Goal: Task Accomplishment & Management: Manage account settings

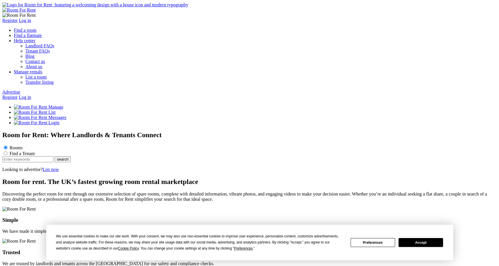
click at [432, 243] on button "Accept" at bounding box center [420, 242] width 45 height 9
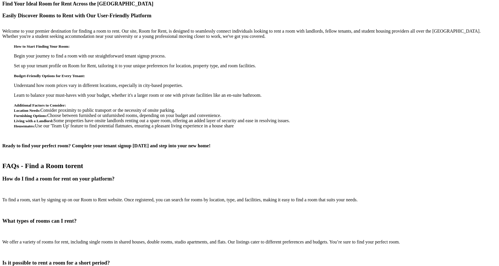
scroll to position [946, 0]
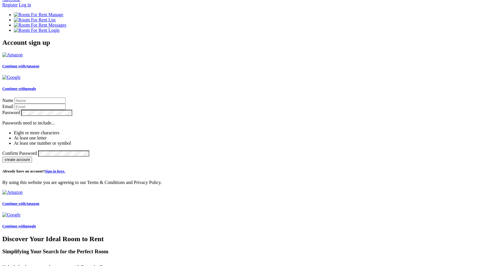
scroll to position [0, 0]
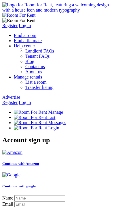
click at [18, 100] on link "Register" at bounding box center [9, 102] width 15 height 5
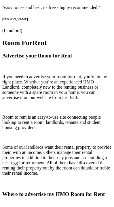
scroll to position [766, 0]
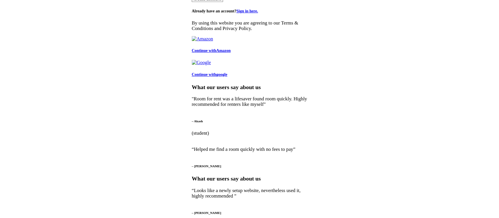
scroll to position [629, 0]
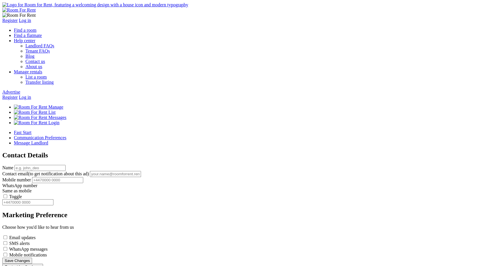
click at [380, 207] on div "Fast Start Communication Preferences Message Landlord Contact Details Name Cont…" at bounding box center [249, 200] width 494 height 140
click at [22, 194] on label "Toggle" at bounding box center [15, 196] width 13 height 5
click at [7, 194] on input "Toggle" at bounding box center [5, 196] width 4 height 4
click at [22, 194] on label "Toggle" at bounding box center [15, 196] width 13 height 5
click at [7, 194] on input "Toggle" at bounding box center [5, 196] width 4 height 4
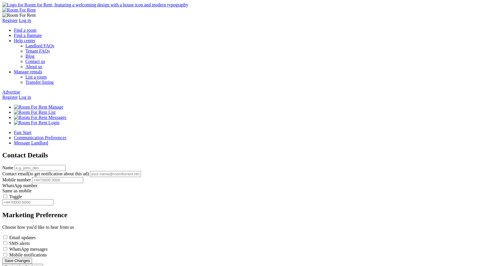
click at [22, 194] on label "Toggle" at bounding box center [15, 196] width 13 height 5
click at [7, 194] on input "Toggle" at bounding box center [5, 196] width 4 height 4
click at [22, 194] on label "Toggle" at bounding box center [15, 196] width 13 height 5
click at [7, 194] on input "Toggle" at bounding box center [5, 196] width 4 height 4
click at [32, 232] on button "Save Changes" at bounding box center [17, 261] width 30 height 6
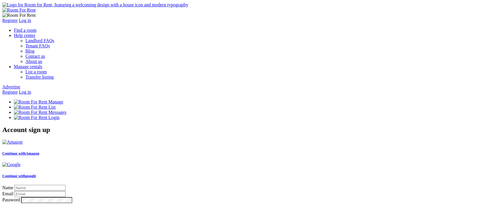
type input "jeet"
type input "[EMAIL_ADDRESS][DOMAIN_NAME]"
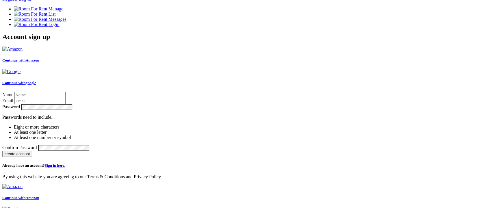
scroll to position [94, 0]
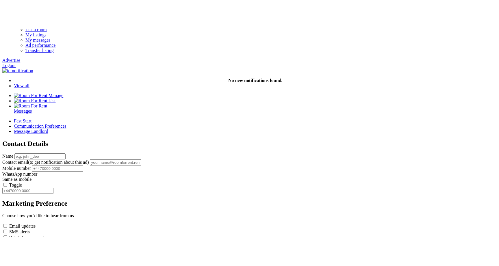
scroll to position [76, 0]
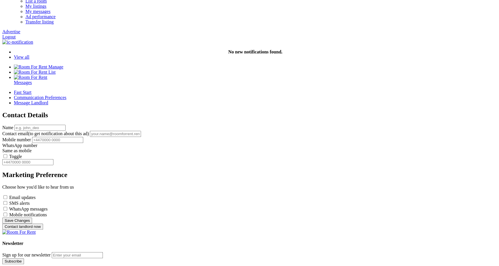
click at [43, 208] on button "Contact landlord now" at bounding box center [22, 227] width 41 height 6
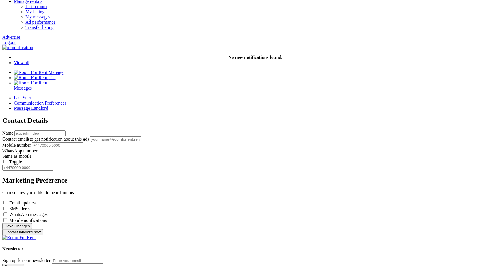
scroll to position [71, 0]
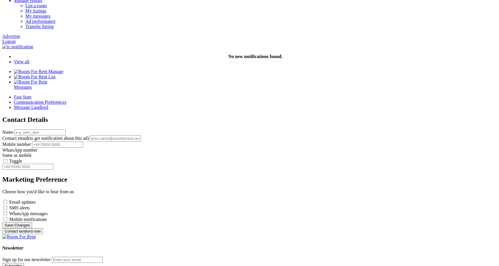
click at [36, 200] on label "Email updates" at bounding box center [22, 202] width 26 height 5
click at [7, 200] on input "Email updates" at bounding box center [5, 202] width 4 height 4
checkbox input "true"
click at [30, 205] on label "SMS alerts" at bounding box center [19, 207] width 21 height 5
click at [7, 206] on input "SMS alerts" at bounding box center [5, 208] width 4 height 4
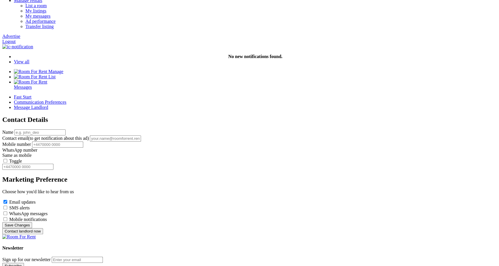
checkbox input "true"
click at [48, 211] on label "WhatsApp messages" at bounding box center [28, 213] width 38 height 5
click at [7, 212] on input "WhatsApp messages" at bounding box center [5, 214] width 4 height 4
checkbox input "true"
click at [47, 217] on label "Mobile notifications" at bounding box center [28, 219] width 38 height 5
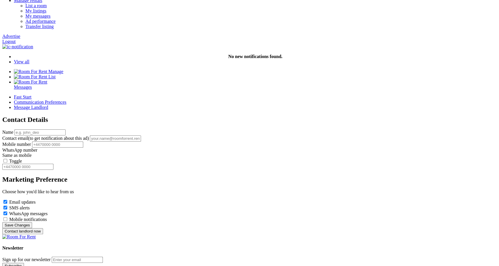
click at [7, 217] on input "Mobile notifications" at bounding box center [5, 219] width 4 height 4
checkbox input "true"
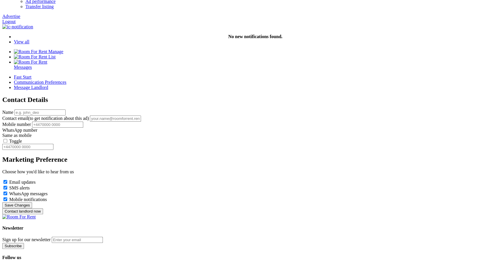
scroll to position [92, 0]
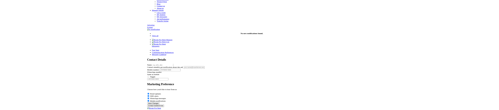
scroll to position [39, 0]
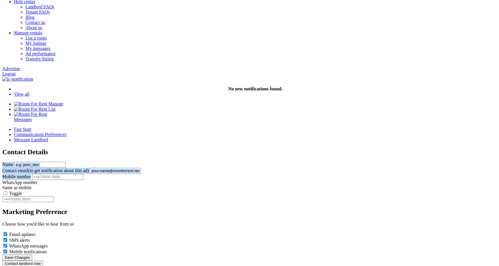
drag, startPoint x: 173, startPoint y: 58, endPoint x: 223, endPoint y: 134, distance: 91.4
click at [223, 134] on div "Fast Start Communication Preferences Message Landlord Contact Details Name Cont…" at bounding box center [249, 197] width 494 height 140
click at [210, 162] on form "Name Contact email (to get notification about this ad) Mobile number WhatsApp n…" at bounding box center [249, 214] width 494 height 105
click at [141, 168] on input "email" at bounding box center [115, 171] width 51 height 6
click at [66, 162] on input "text" at bounding box center [39, 165] width 51 height 6
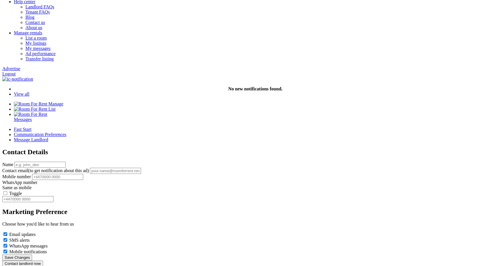
click at [83, 174] on input "text" at bounding box center [57, 177] width 51 height 6
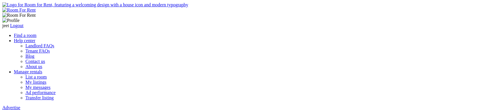
scroll to position [7, 0]
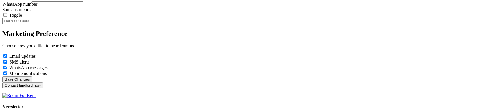
scroll to position [219, 0]
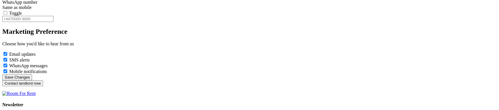
click at [43, 80] on button "Contact landlord now" at bounding box center [22, 83] width 41 height 6
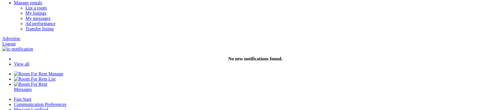
scroll to position [67, 0]
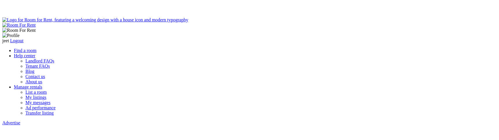
scroll to position [67, 0]
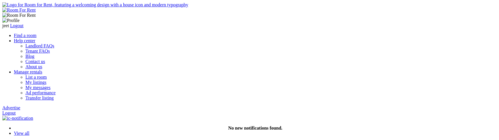
scroll to position [67, 0]
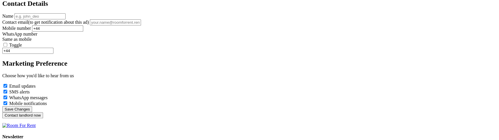
scroll to position [203, 0]
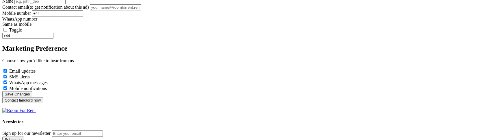
click at [240, 92] on section "Fast Start Communication Preferences Message Landlord Contact Details Name Cont…" at bounding box center [249, 33] width 494 height 140
click at [43, 97] on button "Contact landlord now" at bounding box center [22, 100] width 41 height 6
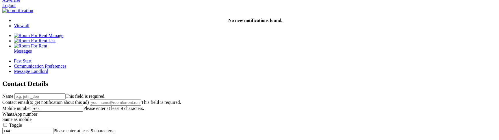
scroll to position [108, 0]
click at [83, 105] on input "+44" at bounding box center [57, 108] width 51 height 6
type input "+"
click at [83, 105] on input "text" at bounding box center [57, 108] width 51 height 6
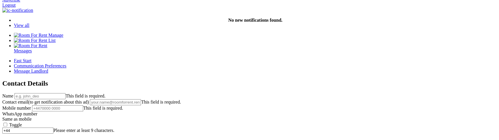
type input "="
type input "+44345234523"
click at [22, 122] on label "Toggle" at bounding box center [15, 124] width 13 height 5
click at [7, 123] on input "Toggle" at bounding box center [5, 125] width 4 height 4
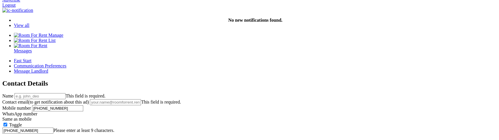
click at [296, 104] on div "Contact Details Name This field is required. Contact email (to get notification…" at bounding box center [249, 138] width 494 height 118
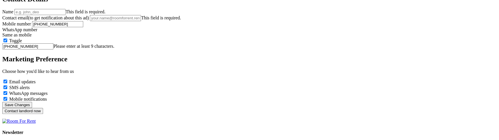
click at [43, 114] on button "Contact landlord now" at bounding box center [22, 111] width 41 height 6
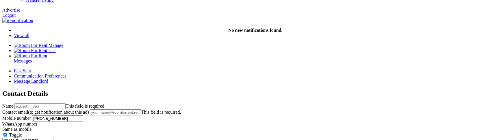
scroll to position [98, 0]
click at [22, 132] on label "Toggle" at bounding box center [15, 134] width 13 height 5
click at [7, 132] on input "Toggle" at bounding box center [5, 134] width 4 height 4
click at [22, 132] on label "Toggle" at bounding box center [15, 134] width 13 height 5
click at [7, 132] on input "Toggle" at bounding box center [5, 134] width 4 height 4
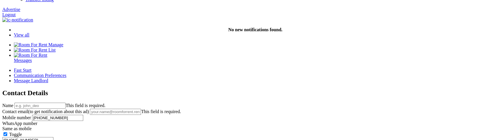
click at [22, 132] on label "Toggle" at bounding box center [15, 134] width 13 height 5
click at [7, 132] on input "Toggle" at bounding box center [5, 134] width 4 height 4
click at [22, 132] on label "Toggle" at bounding box center [15, 134] width 13 height 5
click at [7, 132] on input "Toggle" at bounding box center [5, 134] width 4 height 4
click at [22, 132] on label "Toggle" at bounding box center [15, 134] width 13 height 5
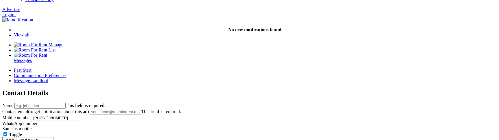
click at [7, 132] on input "Toggle" at bounding box center [5, 134] width 4 height 4
click at [22, 132] on label "Toggle" at bounding box center [15, 134] width 13 height 5
click at [7, 132] on input "Toggle" at bounding box center [5, 134] width 4 height 4
click at [22, 132] on label "Toggle" at bounding box center [15, 134] width 13 height 5
click at [7, 132] on input "Toggle" at bounding box center [5, 134] width 4 height 4
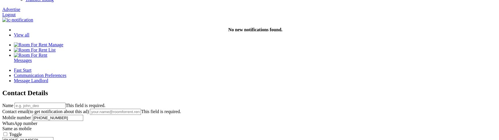
click at [53, 137] on input "+44345234523" at bounding box center [27, 140] width 51 height 6
click at [22, 132] on label "Toggle" at bounding box center [15, 134] width 13 height 5
click at [7, 132] on input "Toggle" at bounding box center [5, 134] width 4 height 4
type input "+44345234523"
click at [22, 132] on label "Toggle" at bounding box center [15, 134] width 13 height 5
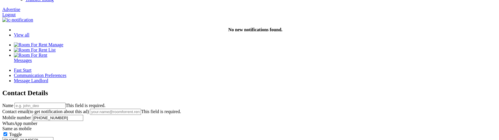
click at [7, 132] on input "Toggle" at bounding box center [5, 134] width 4 height 4
click at [22, 132] on label "Toggle" at bounding box center [15, 134] width 13 height 5
click at [7, 132] on input "Toggle" at bounding box center [5, 134] width 4 height 4
click at [22, 132] on label "Toggle" at bounding box center [15, 134] width 13 height 5
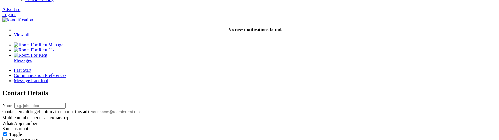
click at [7, 132] on input "Toggle" at bounding box center [5, 134] width 4 height 4
click at [22, 132] on label "Toggle" at bounding box center [15, 134] width 13 height 5
click at [7, 132] on input "Toggle" at bounding box center [5, 134] width 4 height 4
click at [22, 132] on label "Toggle" at bounding box center [15, 134] width 13 height 5
click at [7, 132] on input "Toggle" at bounding box center [5, 134] width 4 height 4
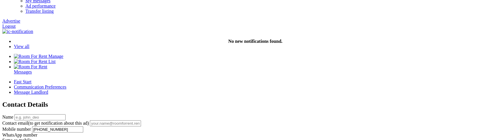
scroll to position [88, 0]
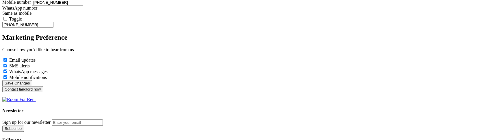
scroll to position [214, 0]
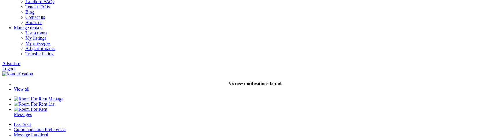
scroll to position [42, 0]
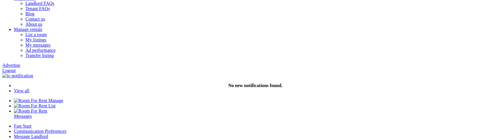
type input "sfsdf"
type input "drgerg@fghxdg"
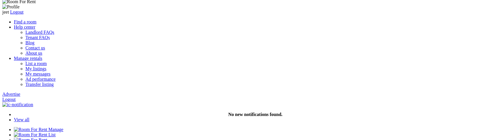
scroll to position [0, 0]
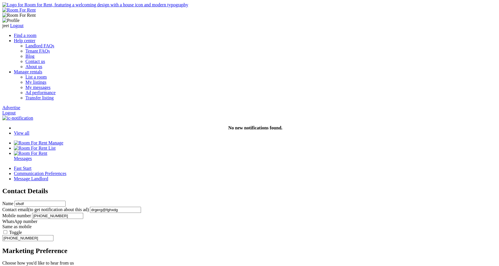
click at [141, 140] on input "drgerg@fghxdg" at bounding box center [115, 210] width 51 height 6
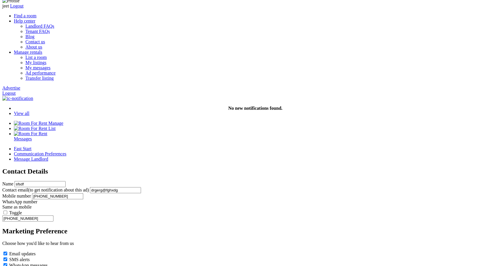
scroll to position [18, 0]
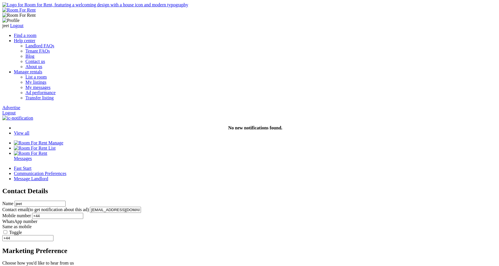
scroll to position [18, 0]
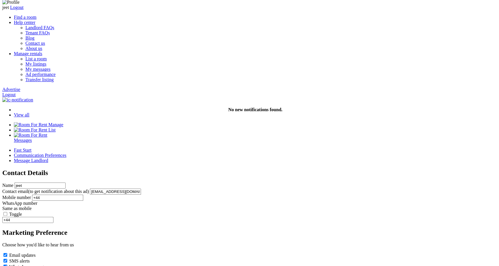
click at [83, 195] on input "+44" at bounding box center [57, 198] width 51 height 6
type input "+44123456789"
click at [22, 212] on label "Toggle" at bounding box center [15, 214] width 13 height 5
click at [7, 212] on input "Toggle" at bounding box center [5, 214] width 4 height 4
type input "+44123456789"
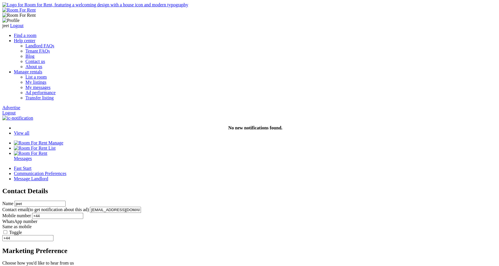
click at [83, 213] on input "+44" at bounding box center [57, 216] width 51 height 6
type input "+44345234523"
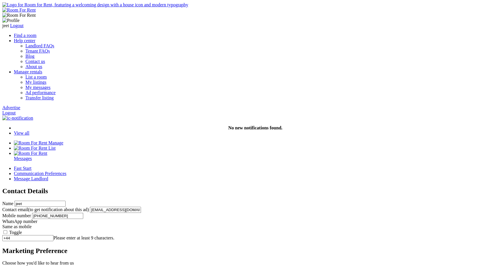
click at [273, 219] on div "WhatsApp number Same as mobile Toggle +44 Please enter at least 9 characters." at bounding box center [249, 230] width 494 height 22
click at [22, 230] on label "Toggle" at bounding box center [15, 232] width 13 height 5
click at [7, 230] on input "Toggle" at bounding box center [5, 232] width 4 height 4
type input "+44345234523"
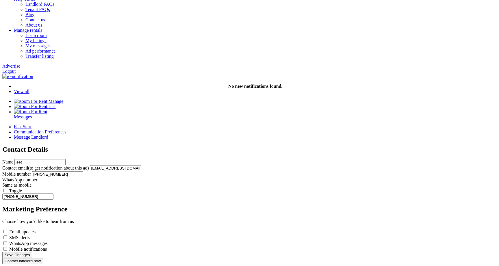
scroll to position [42, 0]
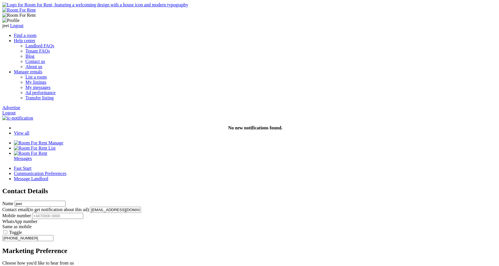
scroll to position [42, 0]
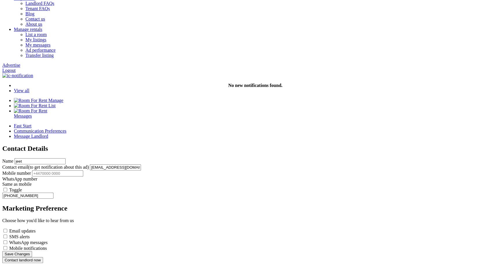
click at [83, 170] on input "text" at bounding box center [57, 173] width 51 height 6
click at [22, 188] on label "Toggle" at bounding box center [15, 190] width 13 height 5
click at [7, 188] on input "Toggle" at bounding box center [5, 190] width 4 height 4
click at [22, 188] on label "Toggle" at bounding box center [15, 190] width 13 height 5
click at [7, 188] on input "Toggle" at bounding box center [5, 190] width 4 height 4
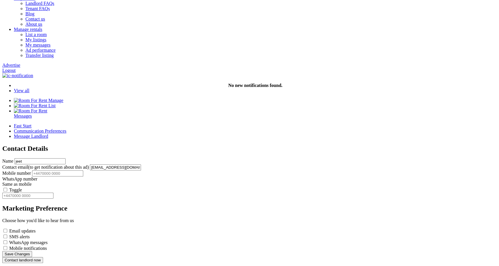
click at [43, 257] on button "Contact landlord now" at bounding box center [22, 260] width 41 height 6
click at [36, 229] on label "Email updates" at bounding box center [22, 231] width 26 height 5
click at [7, 229] on input "Email updates" at bounding box center [5, 231] width 4 height 4
checkbox input "true"
click at [30, 234] on label "SMS alerts" at bounding box center [19, 236] width 21 height 5
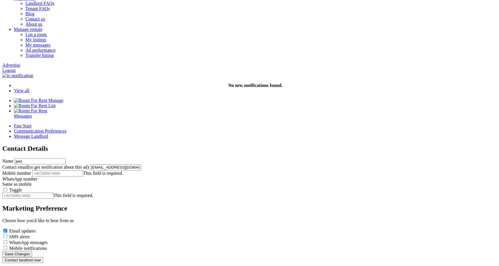
click at [7, 235] on input "SMS alerts" at bounding box center [5, 237] width 4 height 4
checkbox input "true"
click at [48, 240] on label "WhatsApp messages" at bounding box center [28, 242] width 38 height 5
click at [7, 240] on input "WhatsApp messages" at bounding box center [5, 242] width 4 height 4
checkbox input "true"
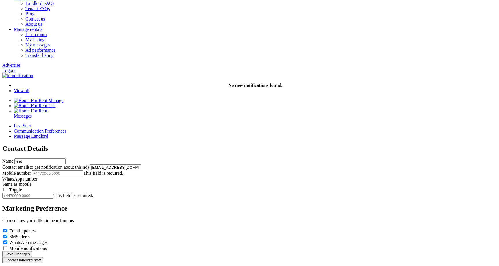
click at [47, 246] on label "Mobile notifications" at bounding box center [28, 248] width 38 height 5
click at [7, 246] on input "Mobile notifications" at bounding box center [5, 248] width 4 height 4
checkbox input "true"
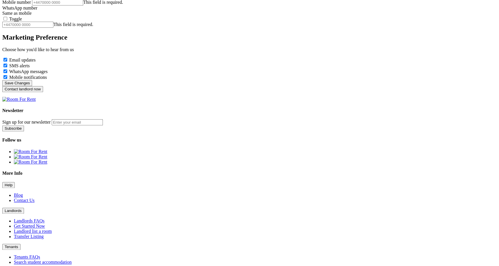
scroll to position [214, 0]
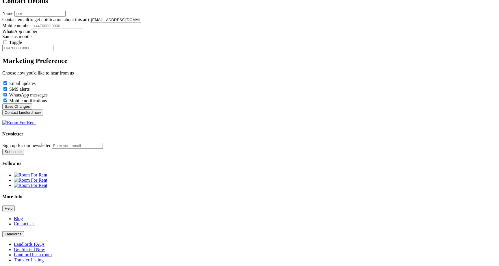
scroll to position [190, 0]
click at [36, 81] on label "Email updates" at bounding box center [22, 83] width 26 height 5
click at [7, 81] on input "Email updates" at bounding box center [5, 83] width 4 height 4
checkbox input "false"
click at [47, 99] on label "Mobile notifications" at bounding box center [28, 101] width 38 height 5
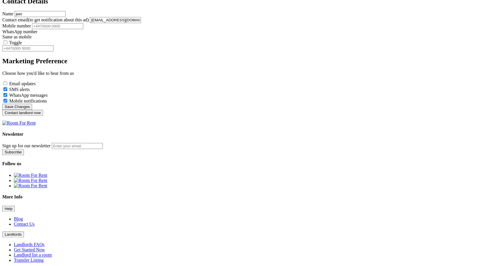
click at [7, 99] on input "Mobile notifications" at bounding box center [5, 101] width 4 height 4
checkbox input "false"
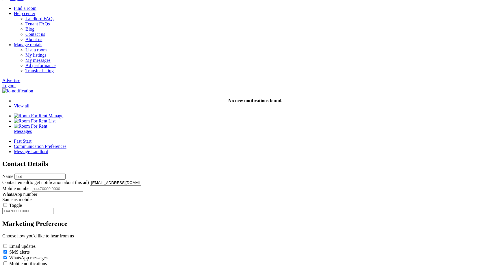
scroll to position [26, 0]
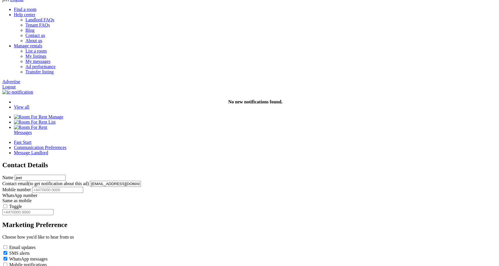
click at [83, 187] on input "text" at bounding box center [57, 190] width 51 height 6
type input "[PHONE_NUMBER]"
click at [22, 204] on label "Toggle" at bounding box center [15, 206] width 13 height 5
click at [7, 204] on input "Toggle" at bounding box center [5, 206] width 4 height 4
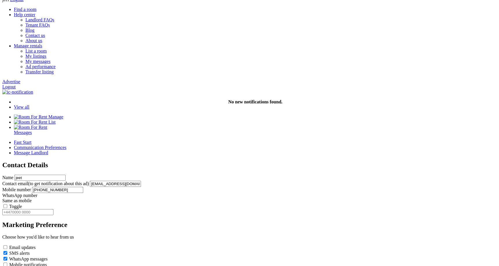
type input "[PHONE_NUMBER]"
click at [32, 266] on button "Save Changes" at bounding box center [17, 271] width 30 height 6
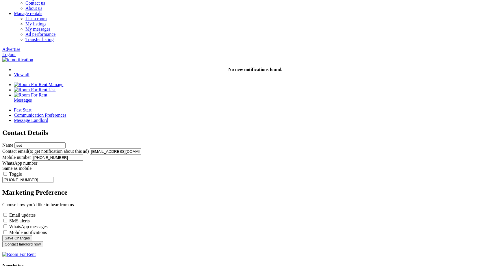
scroll to position [59, 0]
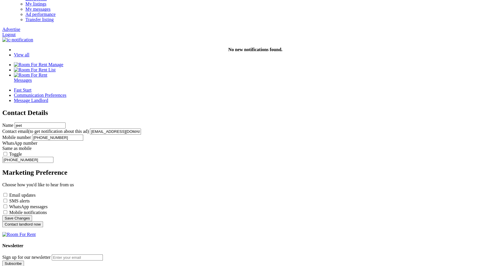
scroll to position [77, 0]
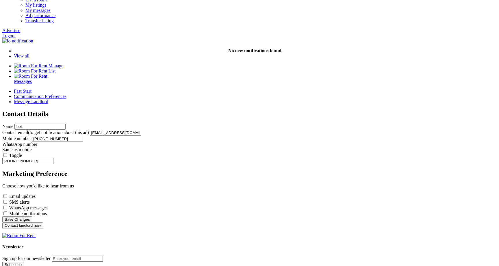
click at [83, 136] on input "[PHONE_NUMBER]" at bounding box center [57, 139] width 51 height 6
click at [22, 153] on label "Toggle" at bounding box center [15, 155] width 13 height 5
click at [7, 153] on input "Toggle" at bounding box center [5, 155] width 4 height 4
click at [36, 194] on label "Email updates" at bounding box center [22, 196] width 26 height 5
click at [7, 194] on input "Email updates" at bounding box center [5, 196] width 4 height 4
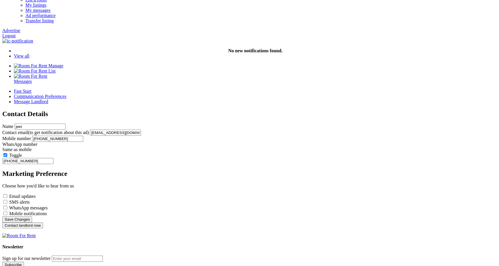
checkbox input "true"
click at [30, 200] on label "SMS alerts" at bounding box center [19, 202] width 21 height 5
click at [7, 200] on input "SMS alerts" at bounding box center [5, 202] width 4 height 4
checkbox input "true"
click at [43, 223] on button "Contact landlord now" at bounding box center [22, 226] width 41 height 6
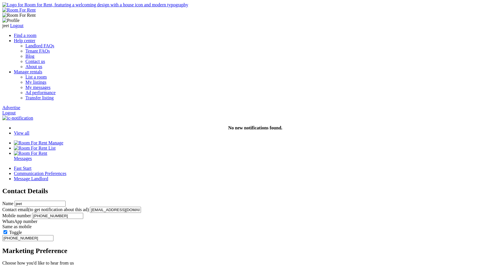
scroll to position [77, 0]
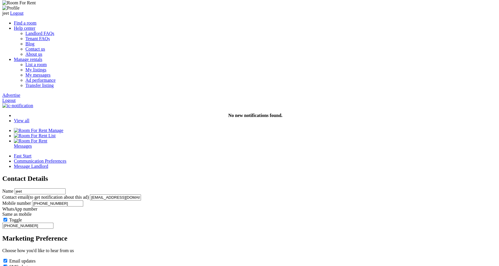
scroll to position [19, 0]
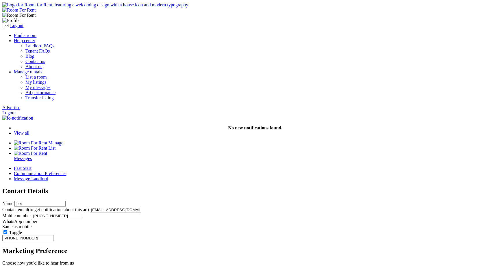
scroll to position [19, 0]
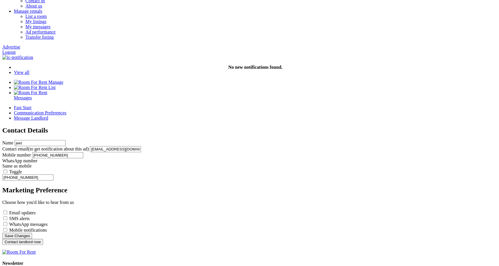
scroll to position [62, 0]
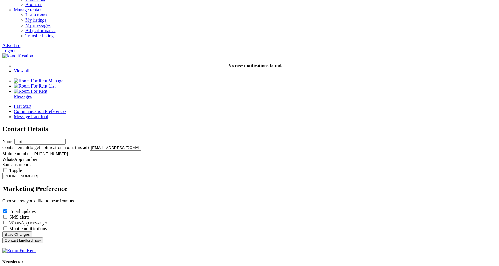
scroll to position [62, 0]
click at [83, 151] on input "[PHONE_NUMBER]" at bounding box center [57, 154] width 51 height 6
click at [30, 215] on label "SMS alerts" at bounding box center [19, 217] width 21 height 5
click at [7, 215] on input "SMS alerts" at bounding box center [5, 217] width 4 height 4
checkbox input "true"
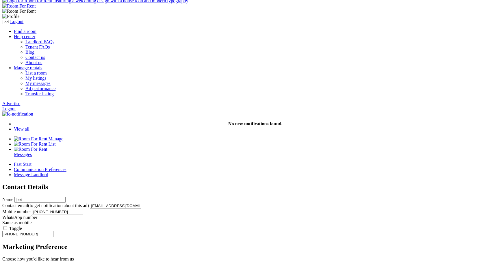
scroll to position [4, 0]
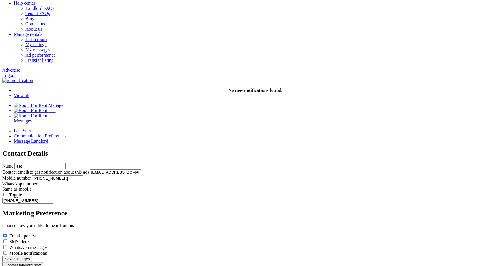
scroll to position [43, 0]
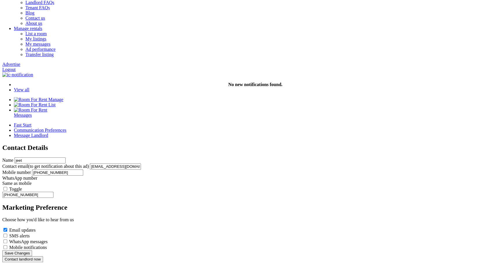
click at [30, 233] on label "SMS alerts" at bounding box center [19, 235] width 21 height 5
click at [7, 234] on input "SMS alerts" at bounding box center [5, 236] width 4 height 4
checkbox input "true"
click at [48, 239] on label "WhatsApp messages" at bounding box center [28, 241] width 38 height 5
click at [7, 240] on input "WhatsApp messages" at bounding box center [5, 242] width 4 height 4
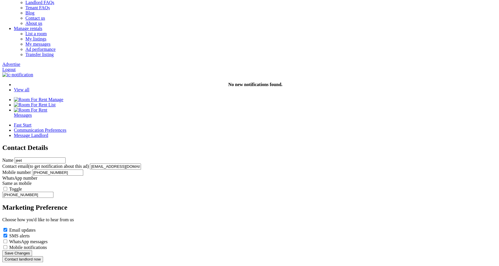
checkbox input "true"
click at [43, 256] on button "Contact landlord now" at bounding box center [22, 259] width 41 height 6
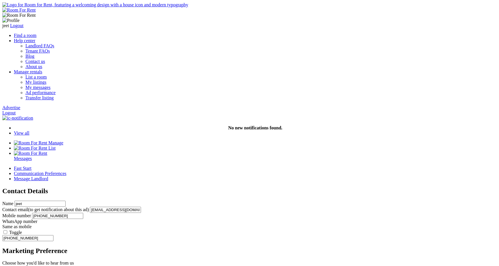
scroll to position [43, 0]
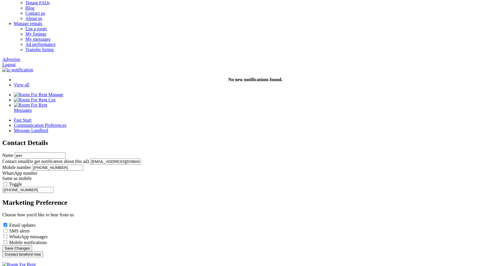
click at [30, 229] on label "SMS alerts" at bounding box center [19, 231] width 21 height 5
click at [7, 229] on input "SMS alerts" at bounding box center [5, 231] width 4 height 4
checkbox input "true"
click at [48, 234] on label "WhatsApp messages" at bounding box center [28, 236] width 38 height 5
click at [7, 235] on input "WhatsApp messages" at bounding box center [5, 237] width 4 height 4
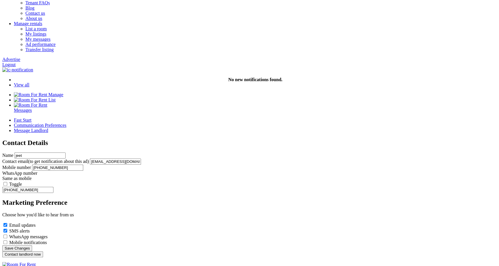
checkbox input "true"
click at [47, 240] on label "Mobile notifications" at bounding box center [28, 242] width 38 height 5
click at [7, 240] on input "Mobile notifications" at bounding box center [5, 242] width 4 height 4
checkbox input "true"
click at [43, 251] on button "Contact landlord now" at bounding box center [22, 254] width 41 height 6
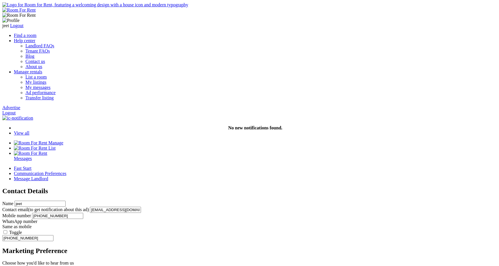
scroll to position [48, 0]
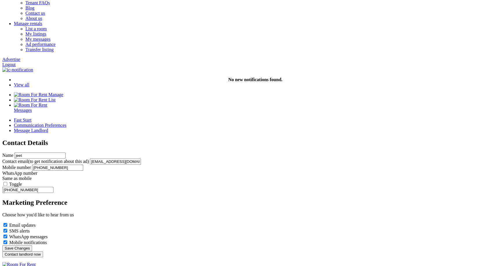
click at [43, 251] on button "Contact landlord now" at bounding box center [22, 254] width 41 height 6
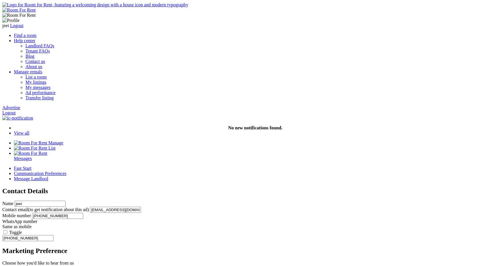
scroll to position [48, 0]
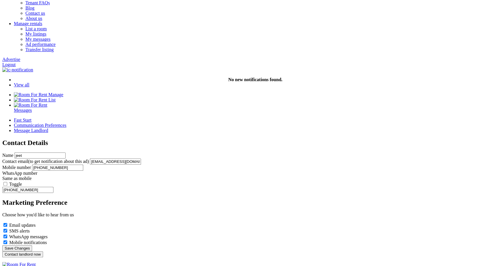
click at [48, 234] on label "WhatsApp messages" at bounding box center [28, 236] width 38 height 5
click at [7, 235] on input "WhatsApp messages" at bounding box center [5, 237] width 4 height 4
checkbox input "false"
click at [30, 229] on label "SMS alerts" at bounding box center [19, 231] width 21 height 5
click at [7, 229] on input "SMS alerts" at bounding box center [5, 231] width 4 height 4
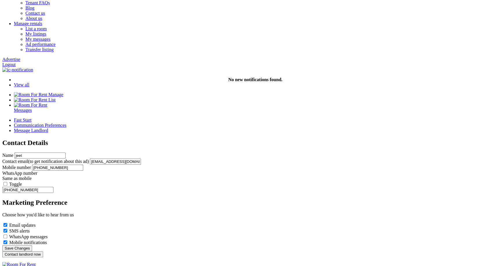
checkbox input "false"
click at [32, 245] on button "Save Changes" at bounding box center [17, 248] width 30 height 6
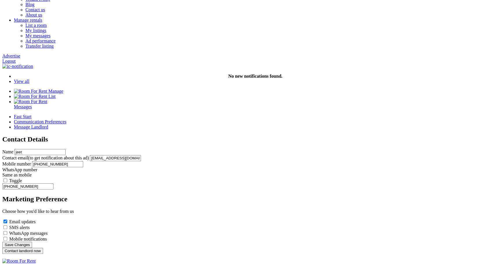
scroll to position [39, 0]
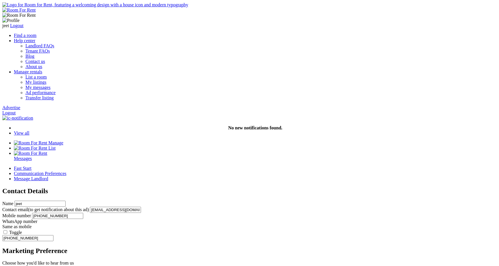
scroll to position [39, 0]
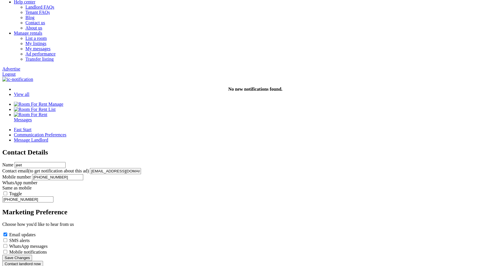
click at [48, 244] on label "WhatsApp messages" at bounding box center [28, 246] width 38 height 5
click at [7, 244] on input "WhatsApp messages" at bounding box center [5, 246] width 4 height 4
checkbox input "true"
click at [32, 255] on button "Save Changes" at bounding box center [17, 258] width 30 height 6
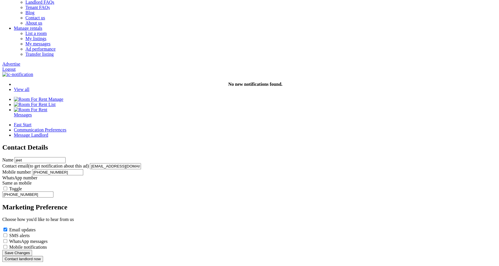
scroll to position [45, 0]
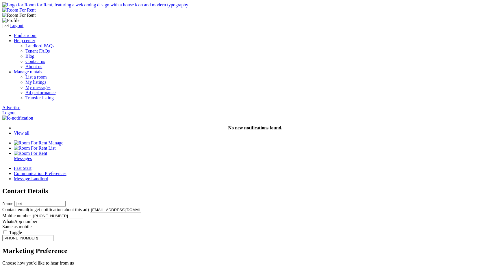
scroll to position [45, 0]
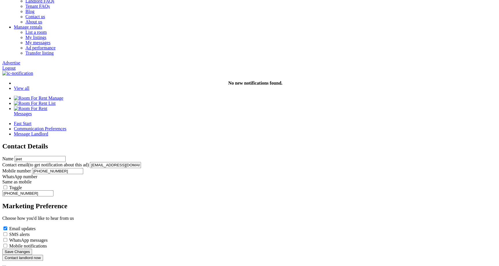
click at [30, 232] on label "SMS alerts" at bounding box center [19, 234] width 21 height 5
click at [7, 232] on input "SMS alerts" at bounding box center [5, 234] width 4 height 4
checkbox input "true"
click at [48, 238] on label "WhatsApp messages" at bounding box center [28, 240] width 38 height 5
click at [7, 238] on input "WhatsApp messages" at bounding box center [5, 240] width 4 height 4
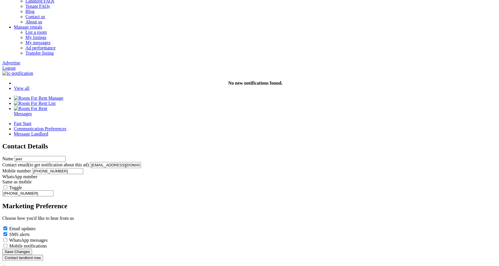
checkbox input "true"
click at [47, 244] on label "Mobile notifications" at bounding box center [28, 246] width 38 height 5
click at [7, 244] on input "Mobile notifications" at bounding box center [5, 246] width 4 height 4
checkbox input "true"
click at [32, 249] on button "Save Changes" at bounding box center [17, 252] width 30 height 6
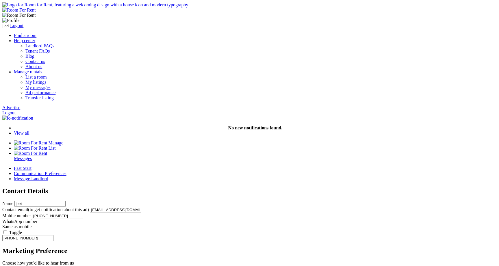
scroll to position [45, 0]
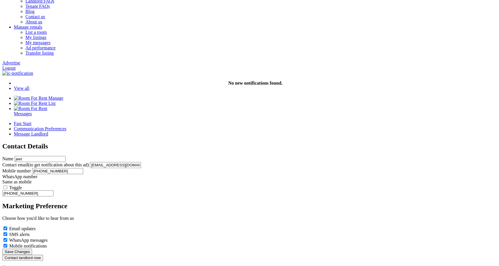
click at [36, 226] on label "Email updates" at bounding box center [22, 228] width 26 height 5
click at [7, 227] on input "Email updates" at bounding box center [5, 229] width 4 height 4
checkbox input "false"
click at [30, 232] on label "SMS alerts" at bounding box center [19, 234] width 21 height 5
click at [7, 232] on input "SMS alerts" at bounding box center [5, 234] width 4 height 4
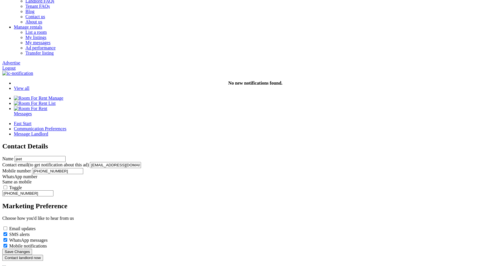
checkbox input "false"
click at [48, 238] on label "WhatsApp messages" at bounding box center [28, 240] width 38 height 5
click at [7, 238] on input "WhatsApp messages" at bounding box center [5, 240] width 4 height 4
checkbox input "false"
click at [47, 244] on label "Mobile notifications" at bounding box center [28, 246] width 38 height 5
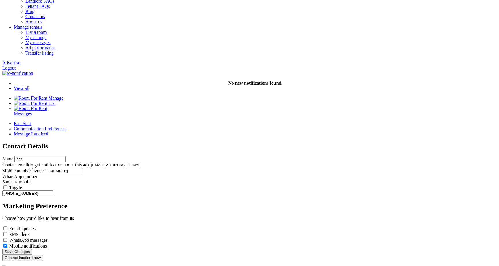
click at [7, 244] on input "Mobile notifications" at bounding box center [5, 246] width 4 height 4
checkbox input "false"
click at [36, 226] on label "Email updates" at bounding box center [22, 228] width 26 height 5
click at [7, 227] on input "Email updates" at bounding box center [5, 229] width 4 height 4
checkbox input "true"
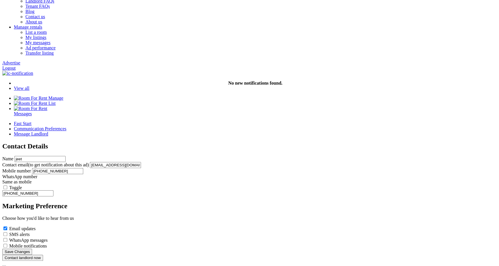
click at [30, 232] on label "SMS alerts" at bounding box center [19, 234] width 21 height 5
click at [7, 232] on input "SMS alerts" at bounding box center [5, 234] width 4 height 4
checkbox input "true"
click at [48, 238] on label "WhatsApp messages" at bounding box center [28, 240] width 38 height 5
click at [7, 238] on input "WhatsApp messages" at bounding box center [5, 240] width 4 height 4
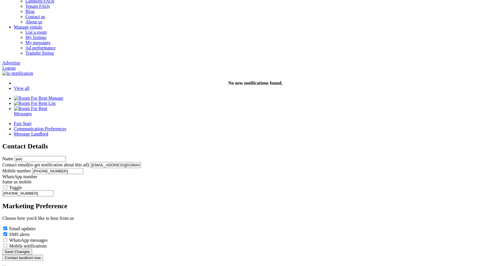
checkbox input "true"
click at [47, 244] on label "Mobile notifications" at bounding box center [28, 246] width 38 height 5
click at [7, 244] on input "Mobile notifications" at bounding box center [5, 246] width 4 height 4
checkbox input "true"
click at [32, 249] on button "Save Changes" at bounding box center [17, 252] width 30 height 6
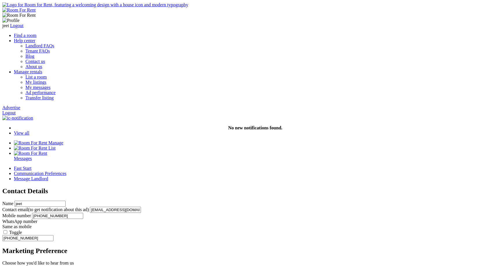
scroll to position [45, 0]
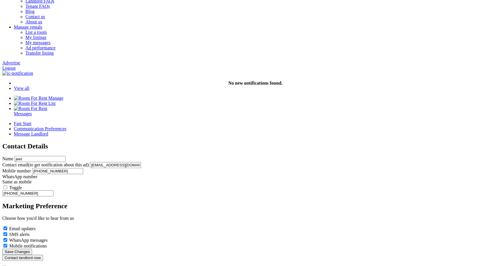
click at [30, 232] on label "SMS alerts" at bounding box center [19, 234] width 21 height 5
click at [7, 232] on input "SMS alerts" at bounding box center [5, 234] width 4 height 4
checkbox input "false"
click at [196, 218] on div "Marketing Preference Choose how you'd like to hear from us Email updates SMS al…" at bounding box center [249, 225] width 494 height 47
click at [48, 238] on label "WhatsApp messages" at bounding box center [28, 240] width 38 height 5
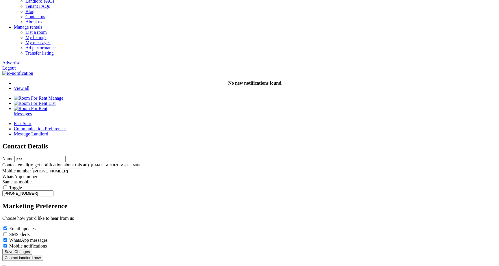
click at [7, 238] on input "WhatsApp messages" at bounding box center [5, 240] width 4 height 4
checkbox input "false"
click at [32, 249] on button "Save Changes" at bounding box center [17, 252] width 30 height 6
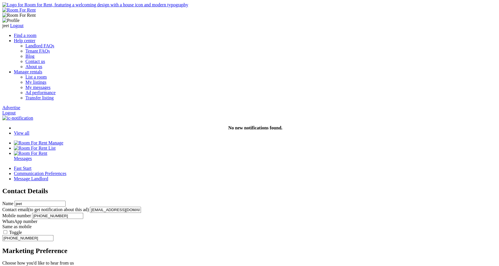
click at [481, 166] on section "Fast Start Communication Preferences Message Landlord Contact Details Name jeet…" at bounding box center [249, 236] width 494 height 140
